Goal: Task Accomplishment & Management: Manage account settings

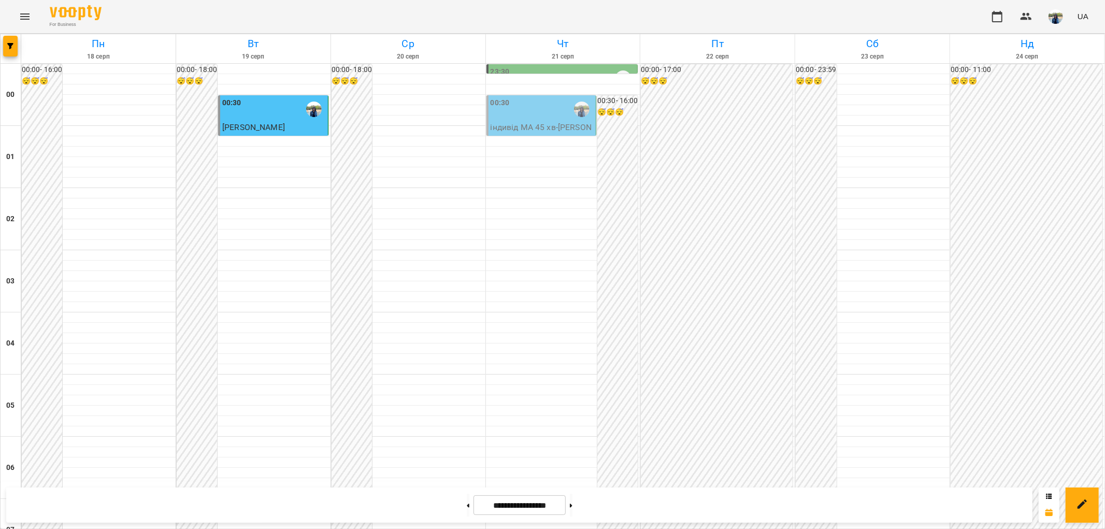
scroll to position [1074, 0]
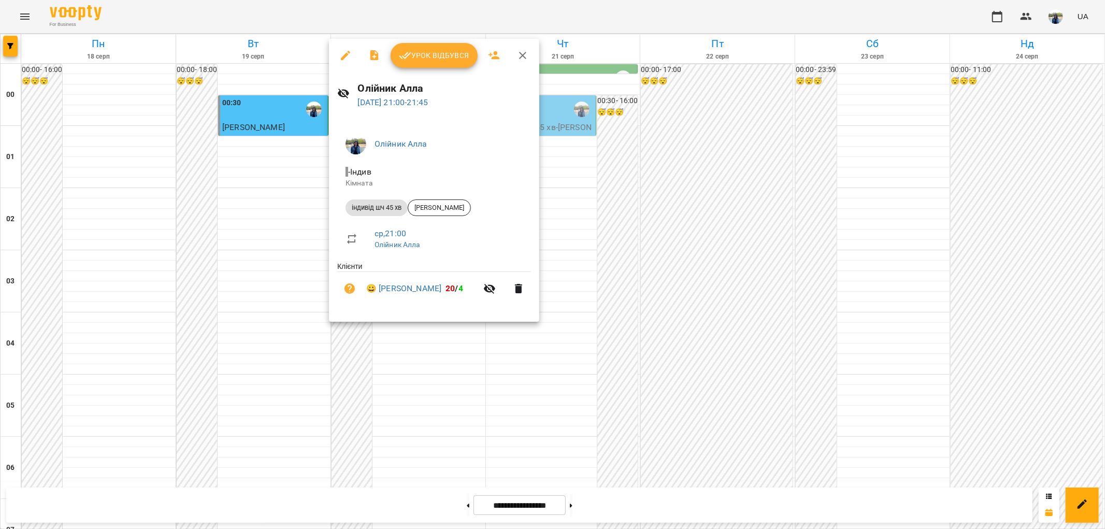
click at [446, 57] on span "Урок відбувся" at bounding box center [434, 55] width 70 height 12
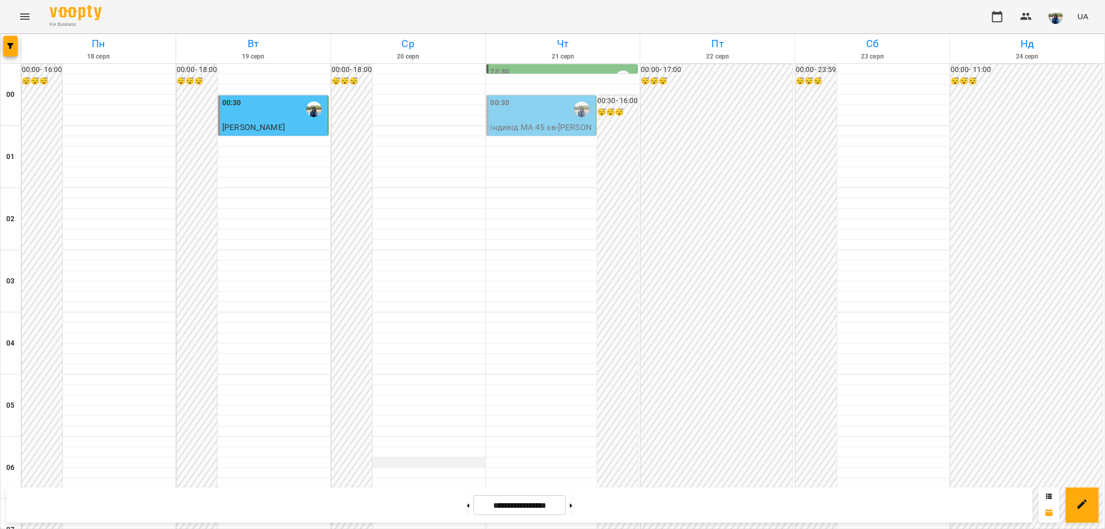
scroll to position [1074, 0]
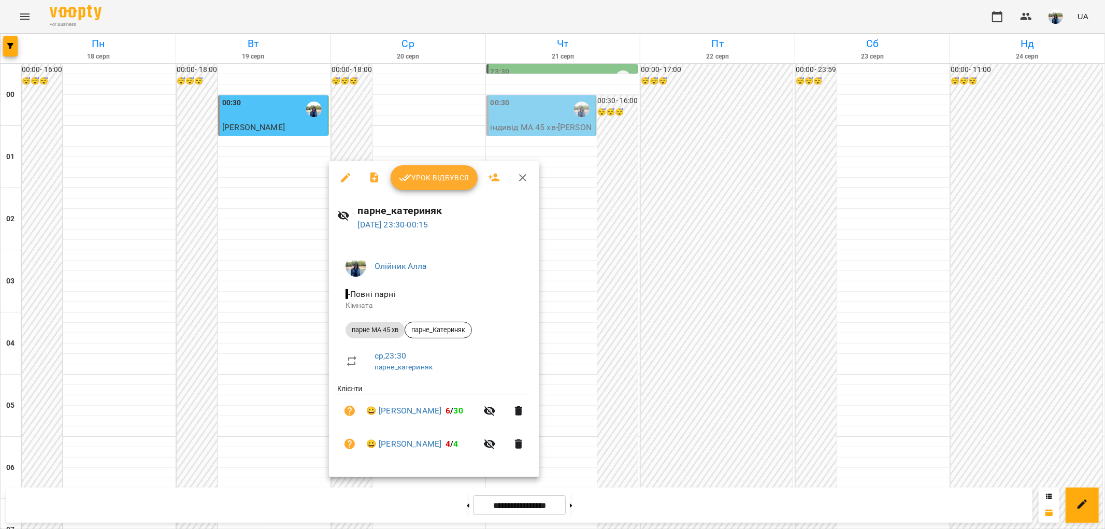
click at [443, 174] on span "Урок відбувся" at bounding box center [434, 178] width 70 height 12
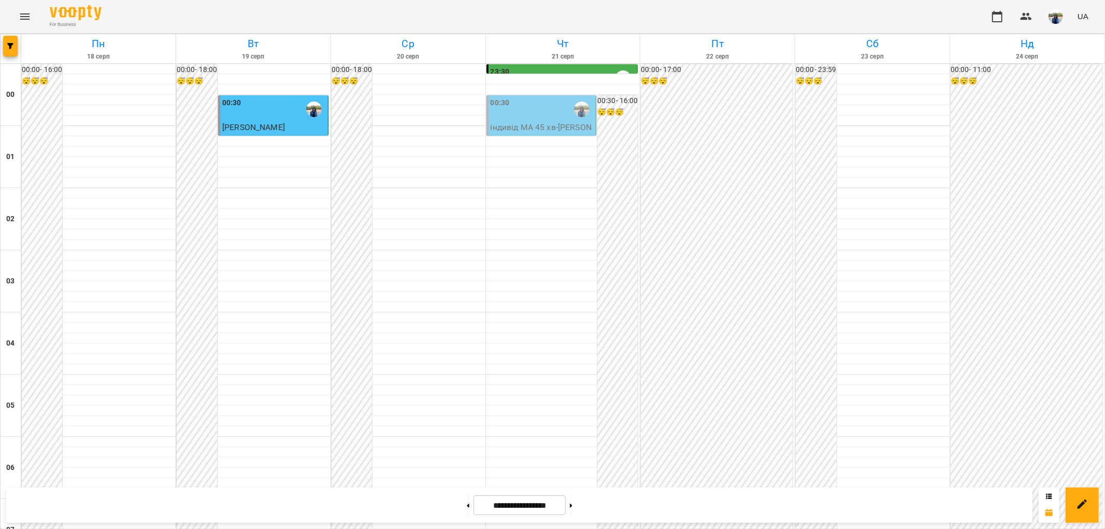
click at [557, 130] on p "індивід МА 45 [PERSON_NAME]" at bounding box center [543, 133] width 104 height 24
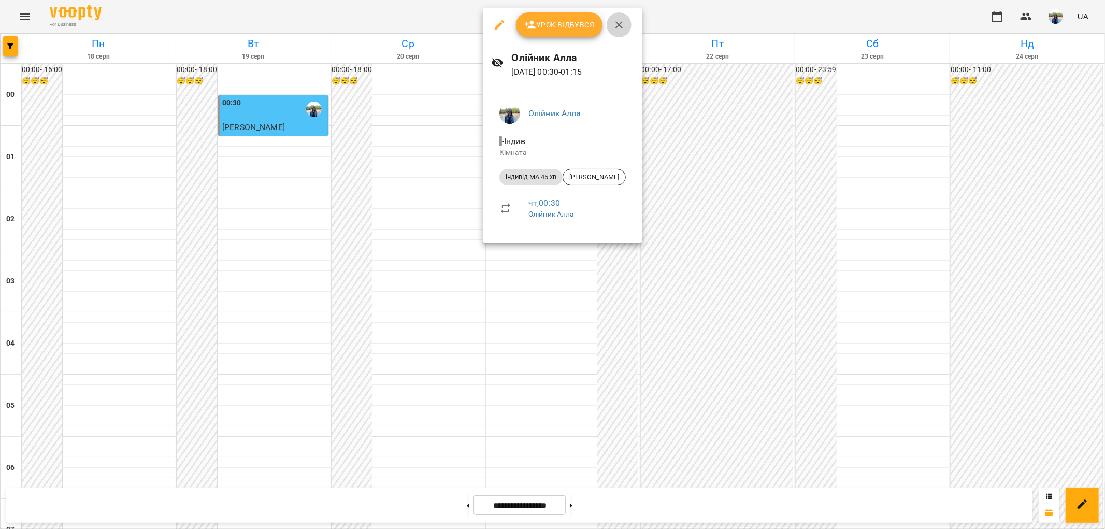
click at [621, 23] on icon "button" at bounding box center [619, 25] width 12 height 12
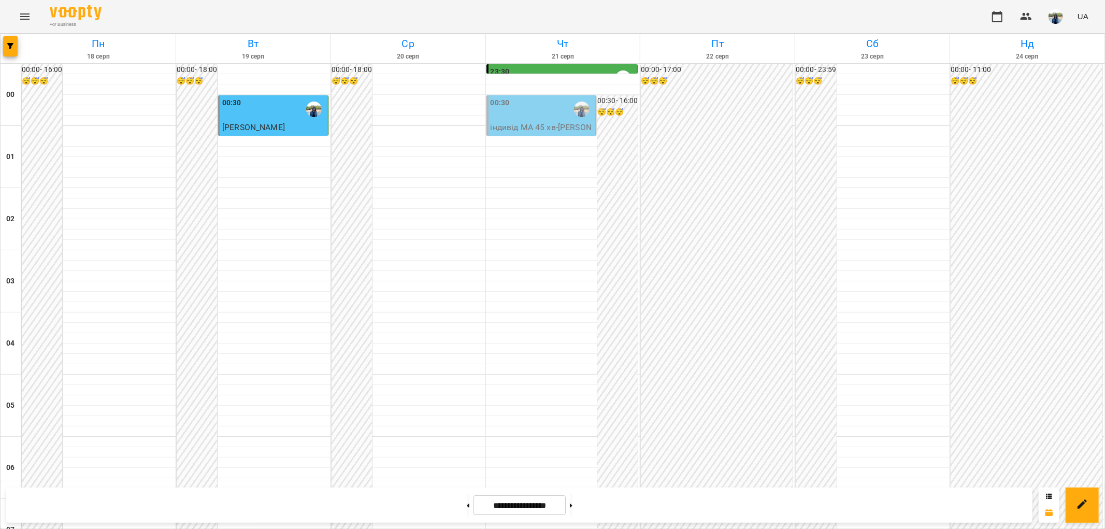
scroll to position [901, 0]
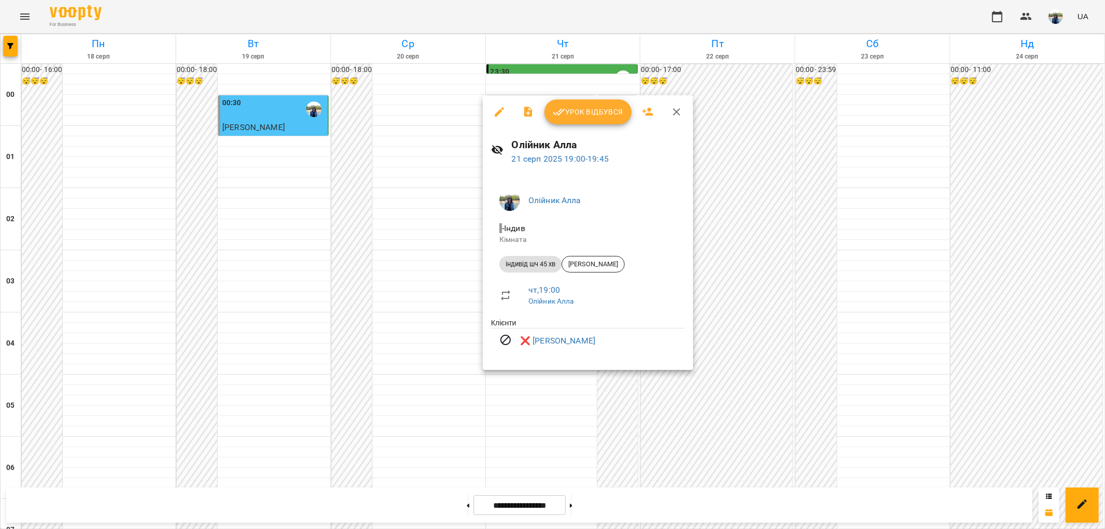
click at [677, 112] on icon "button" at bounding box center [677, 112] width 12 height 12
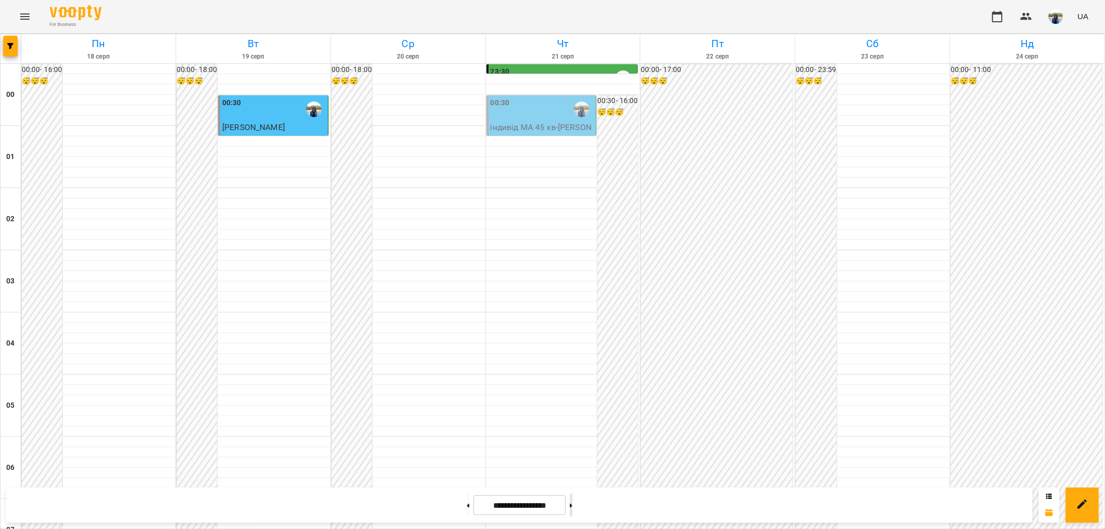
click at [573, 507] on button at bounding box center [571, 505] width 3 height 23
type input "**********"
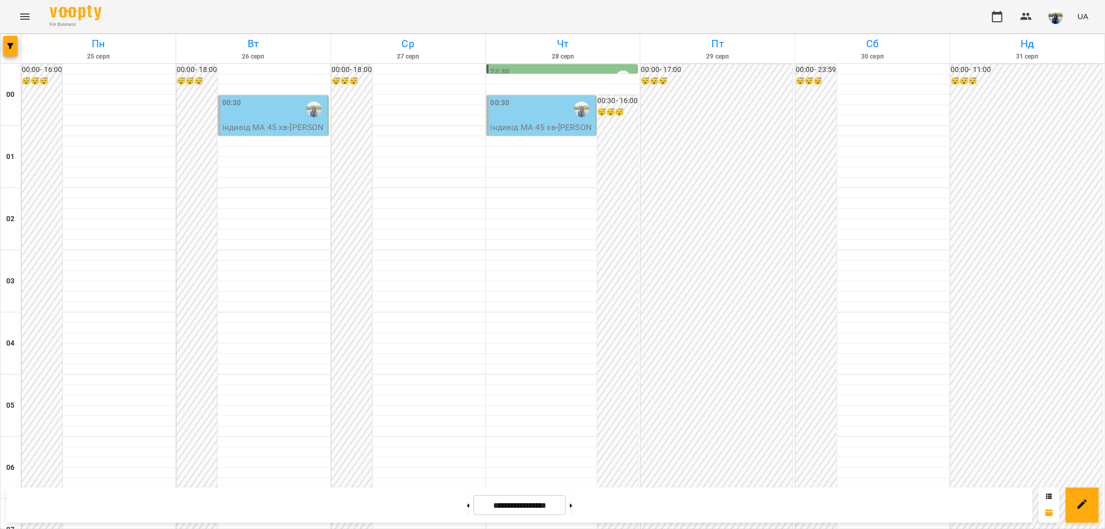
scroll to position [1074, 0]
